Goal: Task Accomplishment & Management: Manage account settings

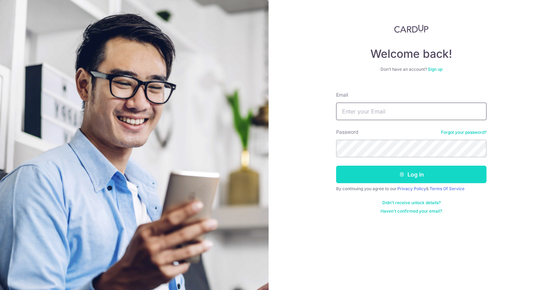
type input "[PERSON_NAME][EMAIL_ADDRESS][PERSON_NAME][DOMAIN_NAME]"
click at [423, 181] on button "Log in" at bounding box center [411, 173] width 150 height 17
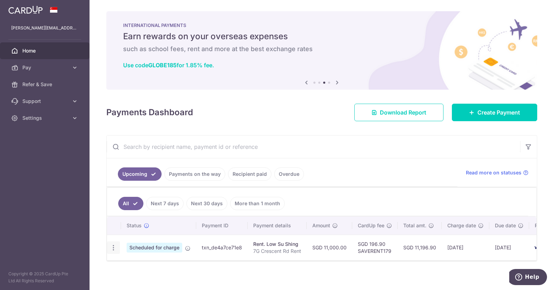
click at [114, 245] on icon "button" at bounding box center [113, 247] width 7 height 7
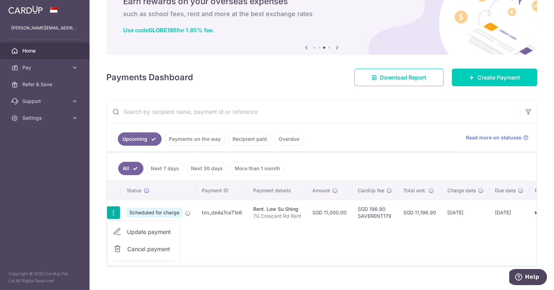
scroll to position [46, 0]
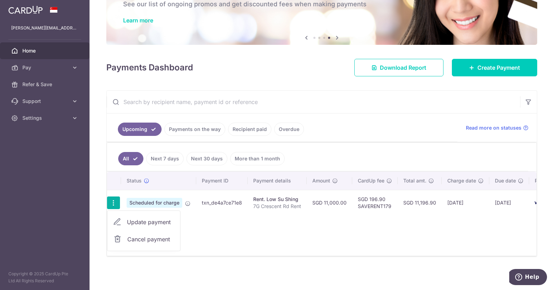
click at [157, 219] on span "Update payment" at bounding box center [151, 221] width 48 height 8
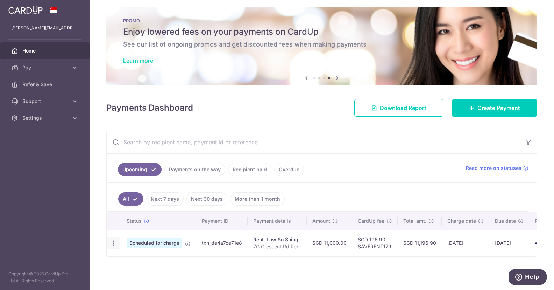
radio input "true"
type input "11,000.00"
type input "02/11/2025"
type input "7G Crescent Rd Rent"
type input "SAVERENT179"
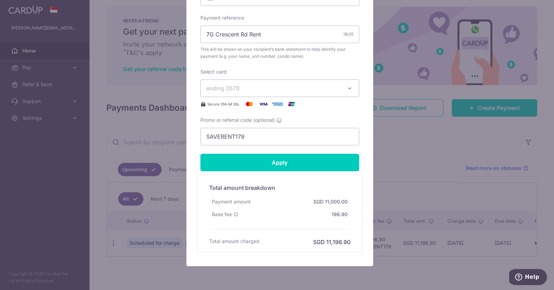
scroll to position [276, 0]
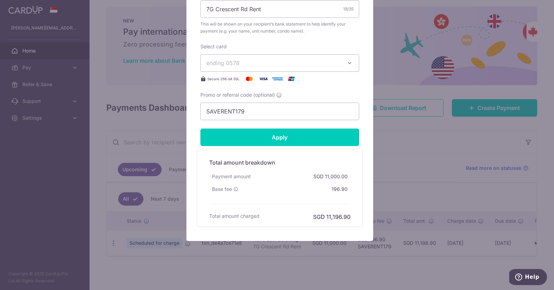
click at [397, 20] on div "Edit payment By clicking apply, you will make changes to all payments to Low Su…" at bounding box center [277, 145] width 554 height 290
